Goal: Use online tool/utility: Utilize a website feature to perform a specific function

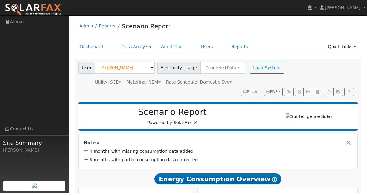
scroll to position [1147, 0]
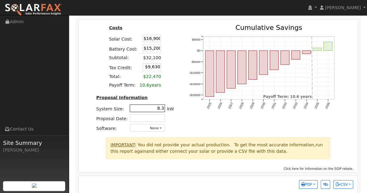
click at [145, 105] on input "8.3" at bounding box center [146, 109] width 35 height 8
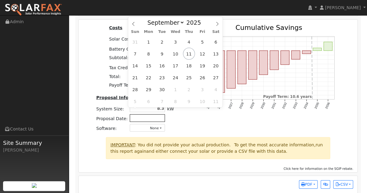
click at [145, 115] on input "text" at bounding box center [146, 119] width 35 height 8
click at [190, 52] on span "11" at bounding box center [189, 54] width 12 height 12
type input "[DATE]"
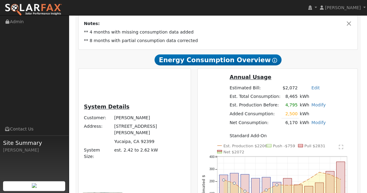
scroll to position [119, 0]
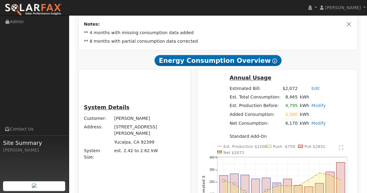
click at [311, 91] on link "Edit" at bounding box center [315, 88] width 8 height 5
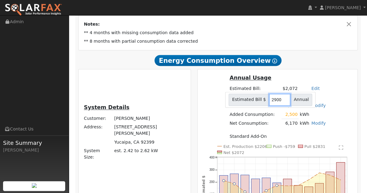
type input "2900"
click at [228, 115] on div "Annual Usage Estimated Bill: $2,072 Edit Estimated Bill $ 2900 Annual Est. Tota…" at bounding box center [277, 109] width 157 height 71
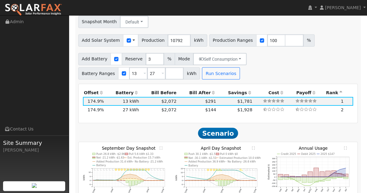
scroll to position [746, 0]
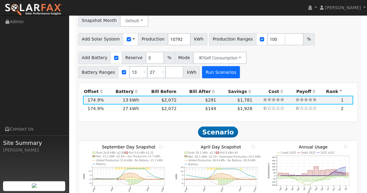
click at [222, 66] on button "Run Scenarios" at bounding box center [221, 72] width 38 height 12
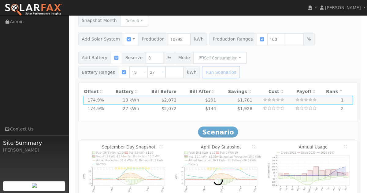
type input "$24,900"
type input "$18,200"
type input "$12,930"
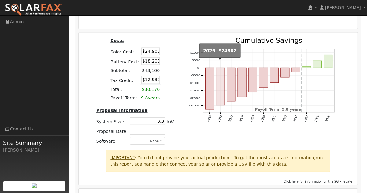
scroll to position [1135, 0]
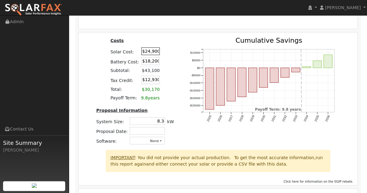
click at [146, 47] on input "$24,900" at bounding box center [150, 51] width 18 height 8
type input "$4,900"
type input "$6,930"
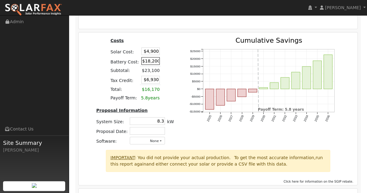
click at [147, 57] on input "$18,200" at bounding box center [150, 61] width 18 height 8
type input "$16,200"
type input "$6,330"
click at [146, 47] on input "$4,900" at bounding box center [150, 51] width 18 height 8
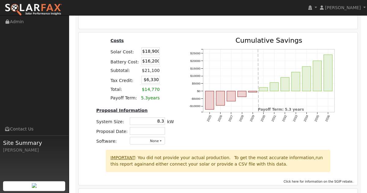
type input "$18,900"
type input "$10,530"
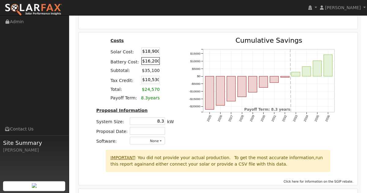
click at [151, 57] on input "$16,200" at bounding box center [150, 61] width 18 height 8
type input "$16,100"
type input "$10,500"
click at [150, 47] on input "$18,900" at bounding box center [150, 51] width 18 height 8
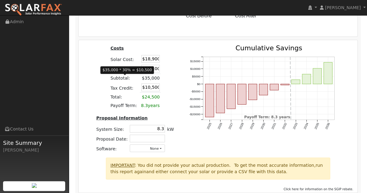
scroll to position [1125, 0]
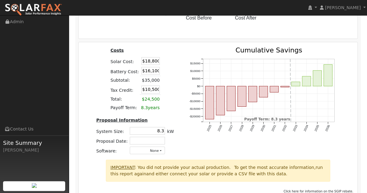
type input "$18,800"
type input "$10,470"
click at [151, 57] on input "$18,800" at bounding box center [150, 61] width 18 height 8
type input "$187,500"
type input "$61,080"
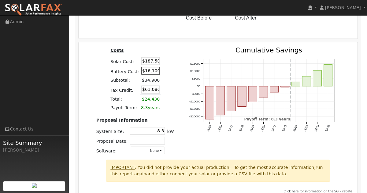
click at [150, 67] on input "$16,100" at bounding box center [150, 71] width 18 height 8
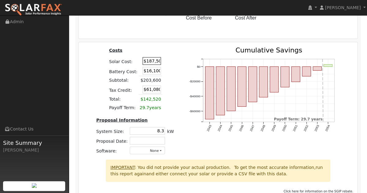
click at [155, 57] on input "$187,500" at bounding box center [151, 61] width 18 height 8
type input "$18,750"
type input "$10,455"
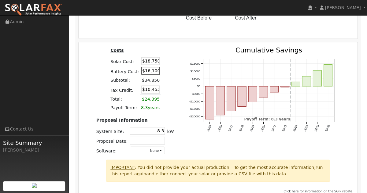
click at [150, 67] on input "$16,100" at bounding box center [150, 71] width 18 height 8
click at [144, 86] on input "$10,455" at bounding box center [150, 90] width 18 height 8
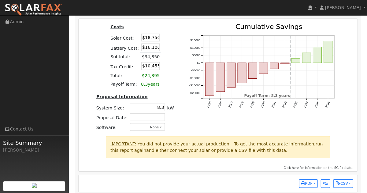
scroll to position [1147, 0]
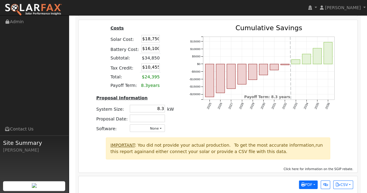
click at [302, 183] on icon "button" at bounding box center [303, 185] width 4 height 4
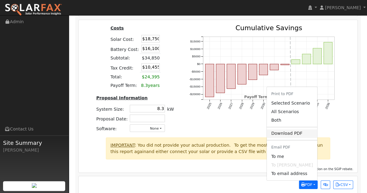
click at [281, 129] on link "Download PDF" at bounding box center [291, 133] width 50 height 9
